Goal: Information Seeking & Learning: Learn about a topic

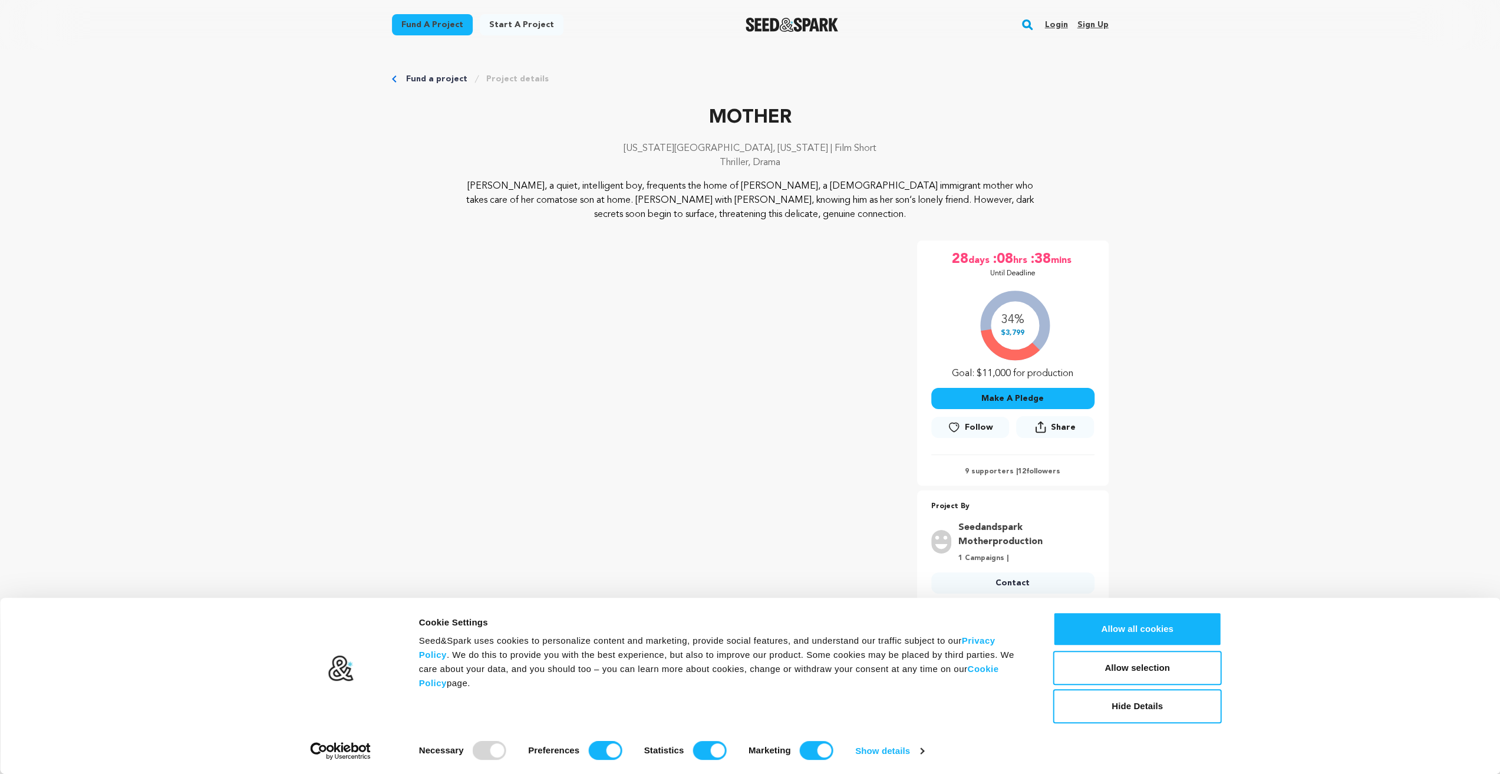
click at [542, 190] on p "[PERSON_NAME], a quiet, intelligent boy, frequents the home of [PERSON_NAME], a…" at bounding box center [749, 200] width 573 height 42
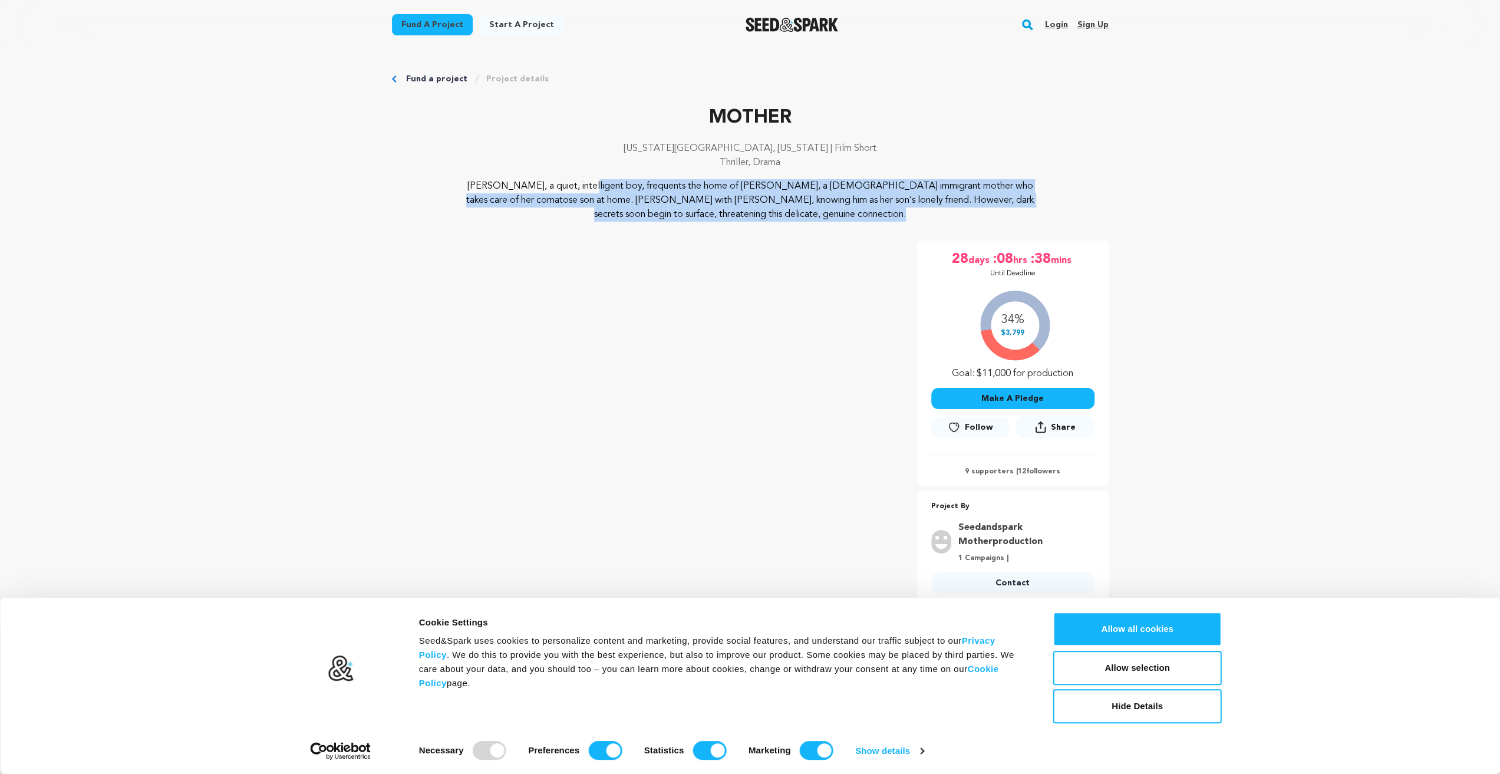
click at [542, 190] on p "[PERSON_NAME], a quiet, intelligent boy, frequents the home of [PERSON_NAME], a…" at bounding box center [749, 200] width 573 height 42
click at [547, 189] on p "[PERSON_NAME], a quiet, intelligent boy, frequents the home of [PERSON_NAME], a…" at bounding box center [749, 200] width 573 height 42
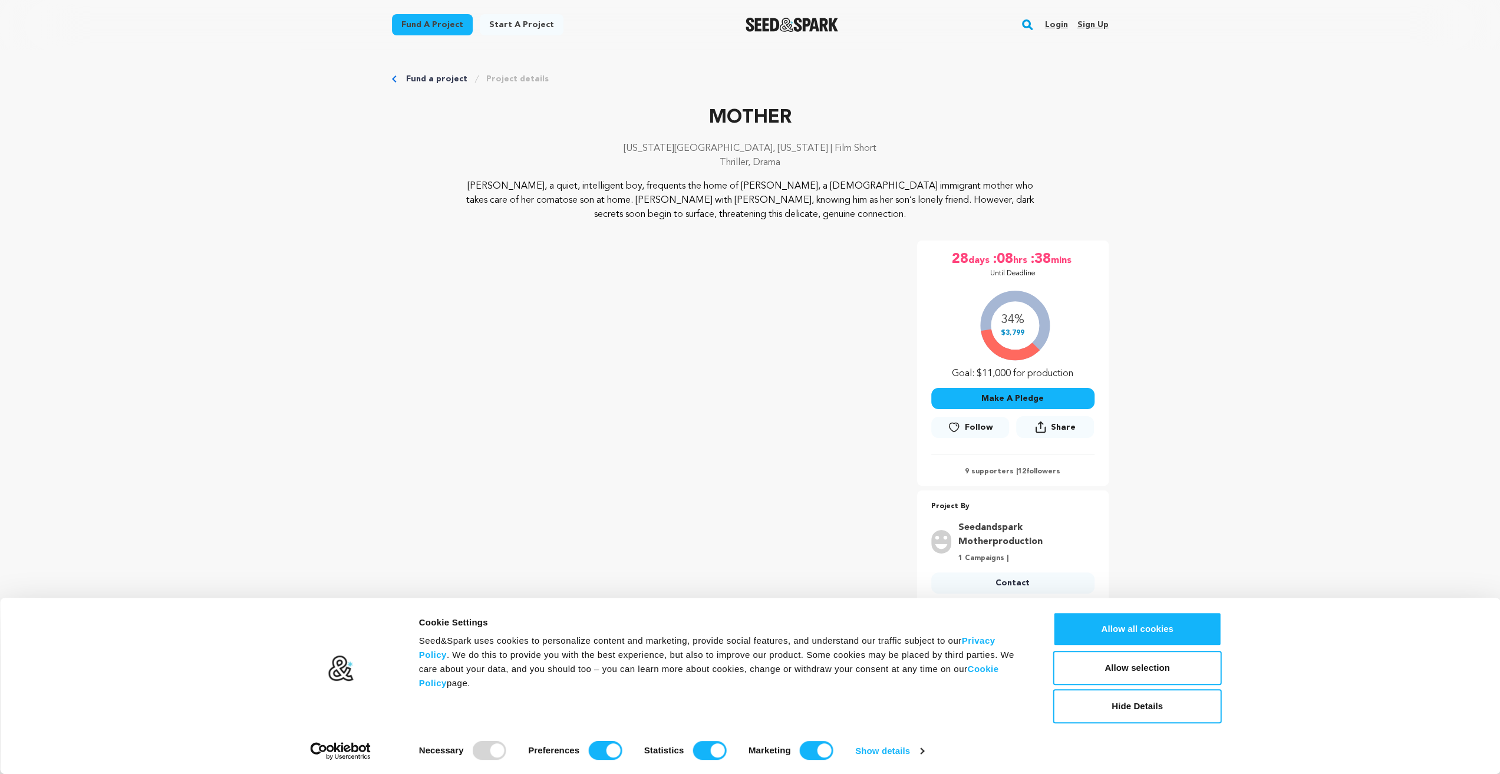
click at [701, 197] on p "[PERSON_NAME], a quiet, intelligent boy, frequents the home of [PERSON_NAME], a…" at bounding box center [749, 200] width 573 height 42
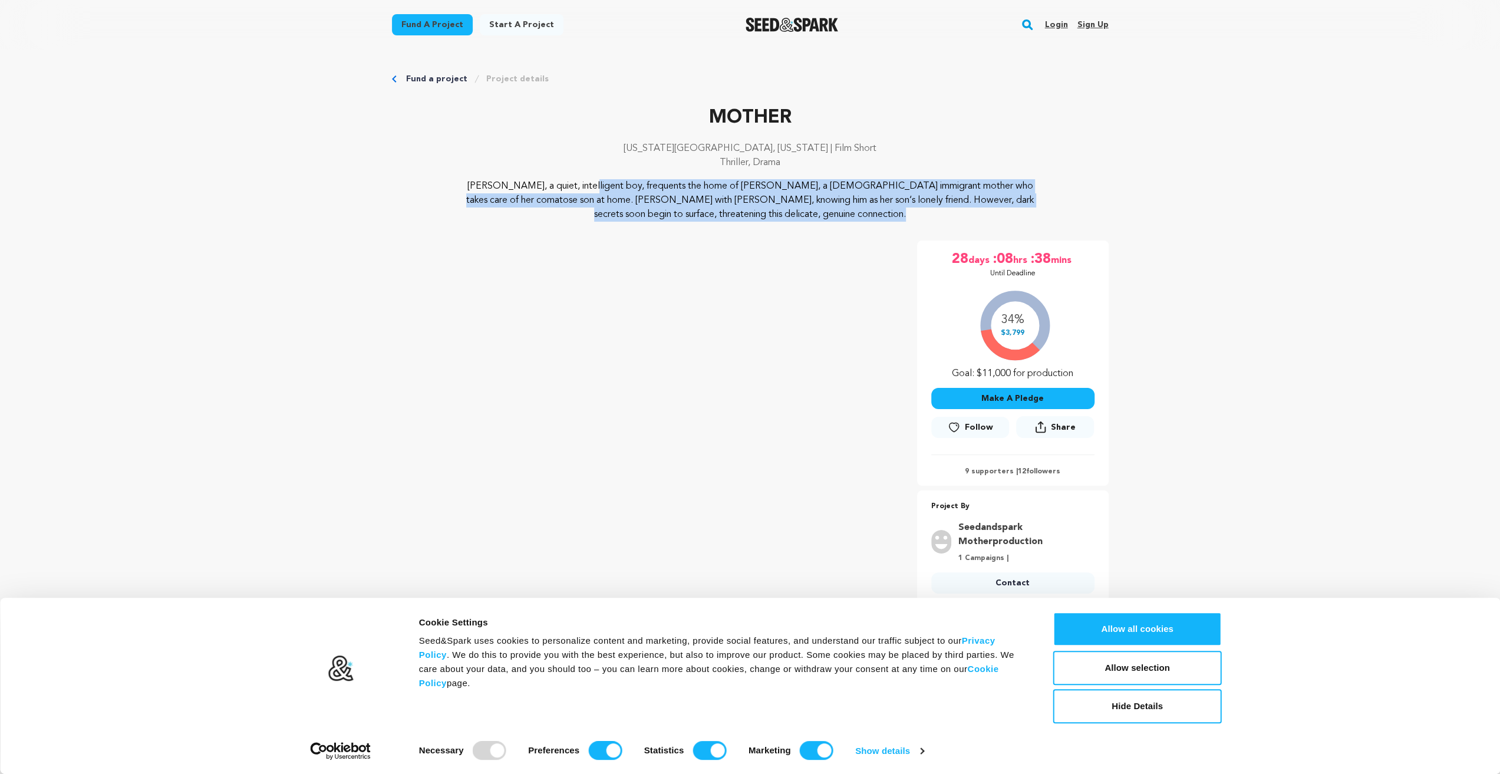
click at [701, 197] on p "[PERSON_NAME], a quiet, intelligent boy, frequents the home of [PERSON_NAME], a…" at bounding box center [749, 200] width 573 height 42
click at [703, 194] on p "[PERSON_NAME], a quiet, intelligent boy, frequents the home of [PERSON_NAME], a…" at bounding box center [749, 200] width 573 height 42
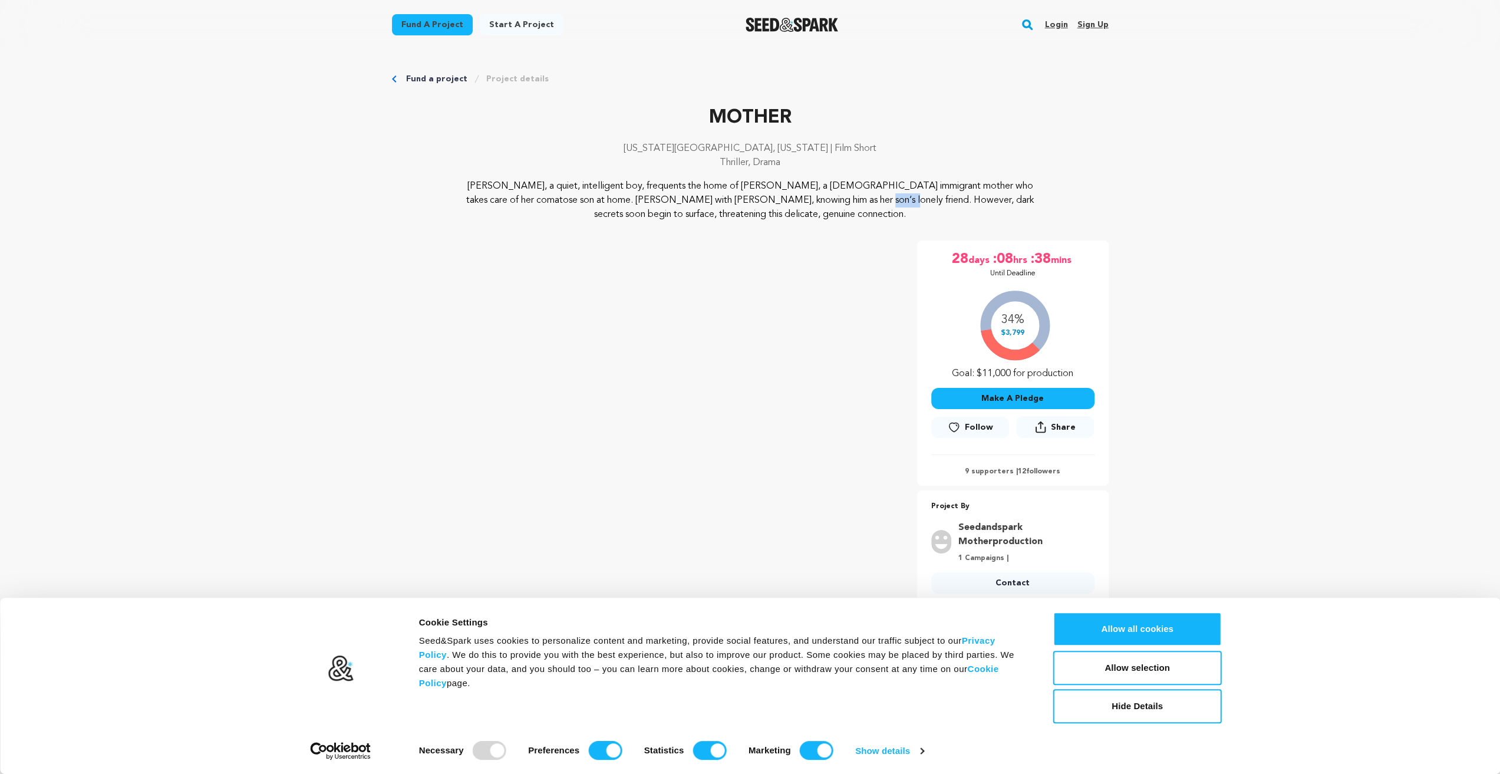
click at [703, 194] on p "[PERSON_NAME], a quiet, intelligent boy, frequents the home of [PERSON_NAME], a…" at bounding box center [749, 200] width 573 height 42
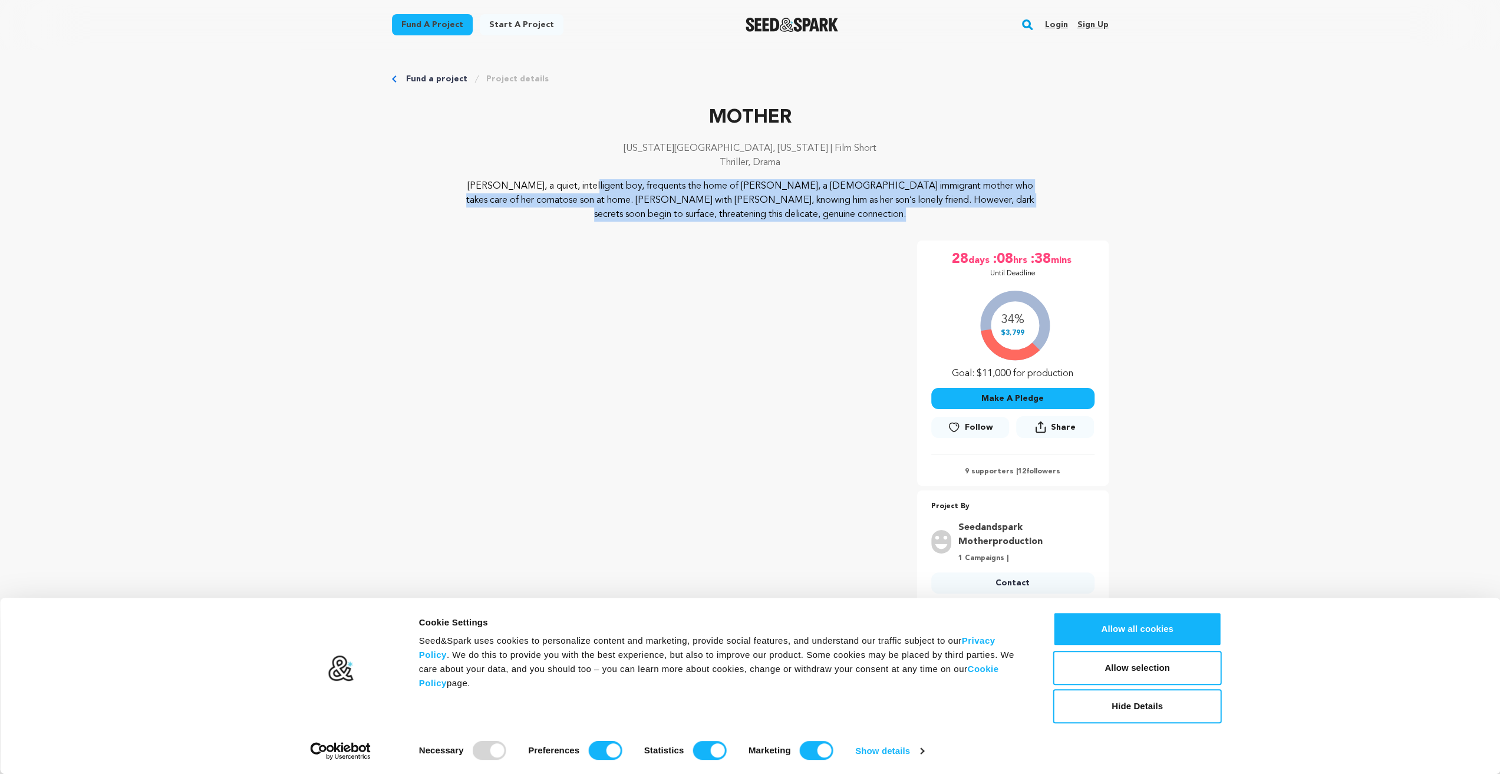
click at [703, 194] on p "[PERSON_NAME], a quiet, intelligent boy, frequents the home of [PERSON_NAME], a…" at bounding box center [749, 200] width 573 height 42
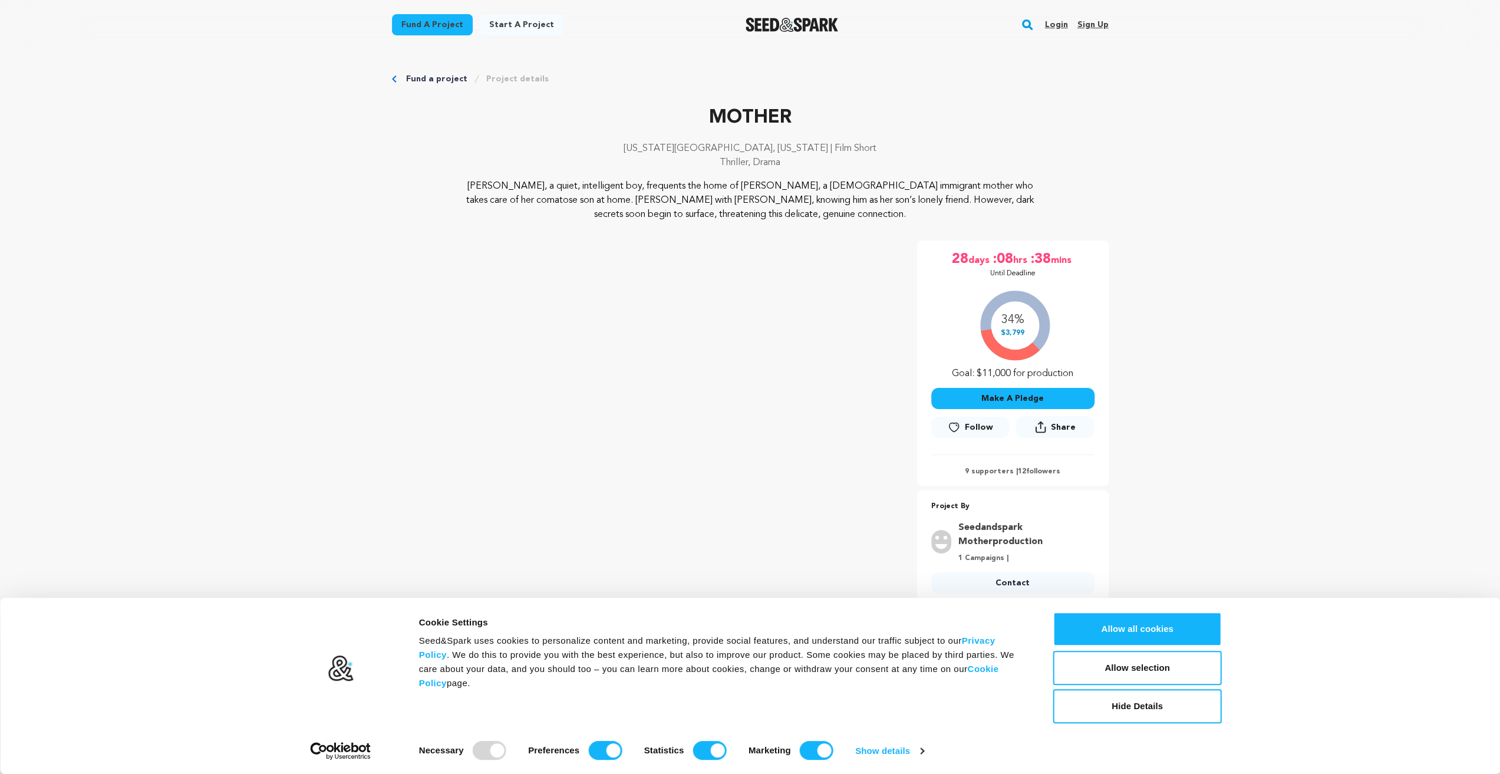
click at [980, 373] on div "34% $3,799 Goal: $11,000 for production" at bounding box center [1012, 332] width 163 height 98
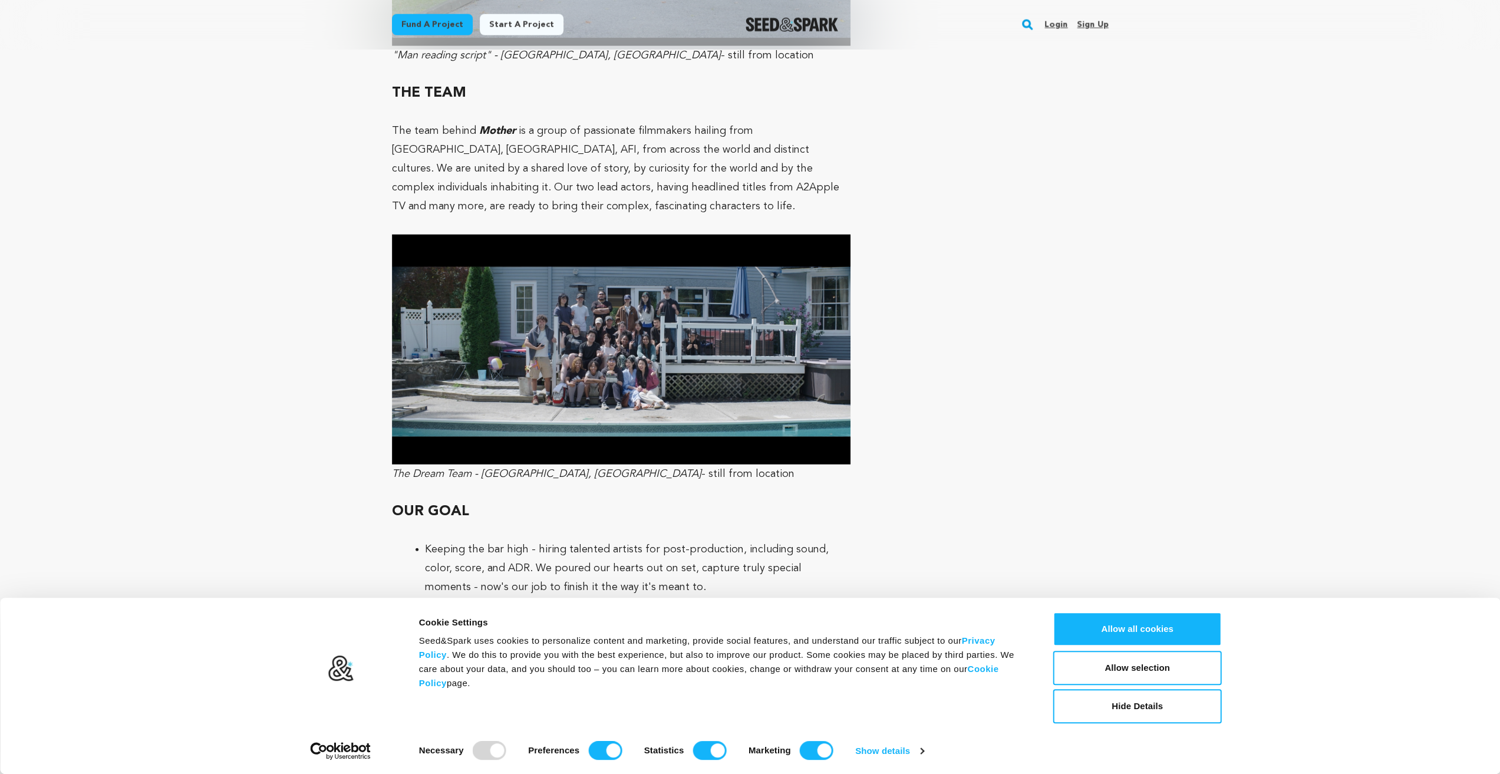
scroll to position [2939, 0]
click at [585, 341] on img at bounding box center [621, 349] width 459 height 230
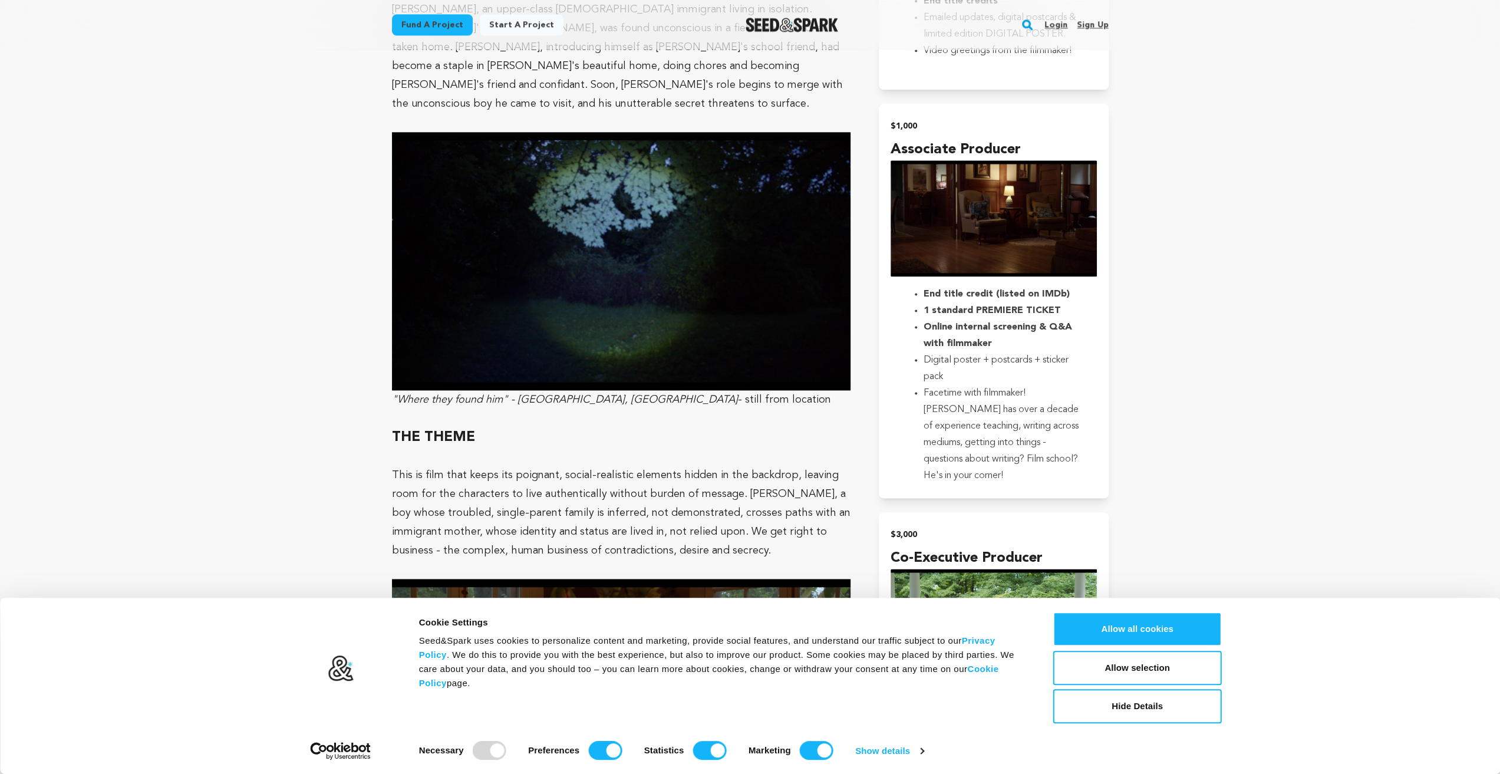
scroll to position [1466, 0]
